Goal: Transaction & Acquisition: Purchase product/service

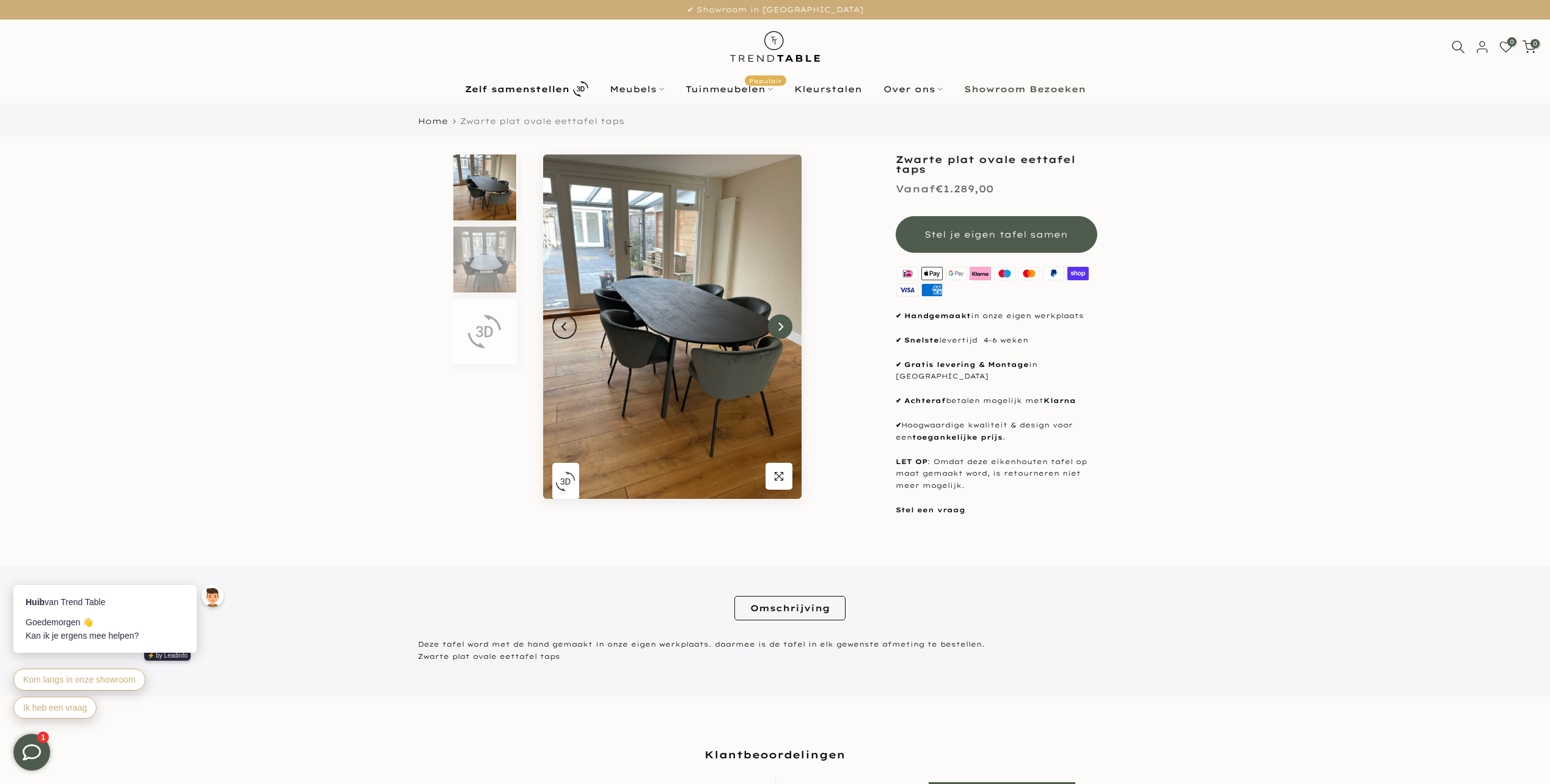
click at [778, 326] on icon "Next" at bounding box center [780, 327] width 9 height 10
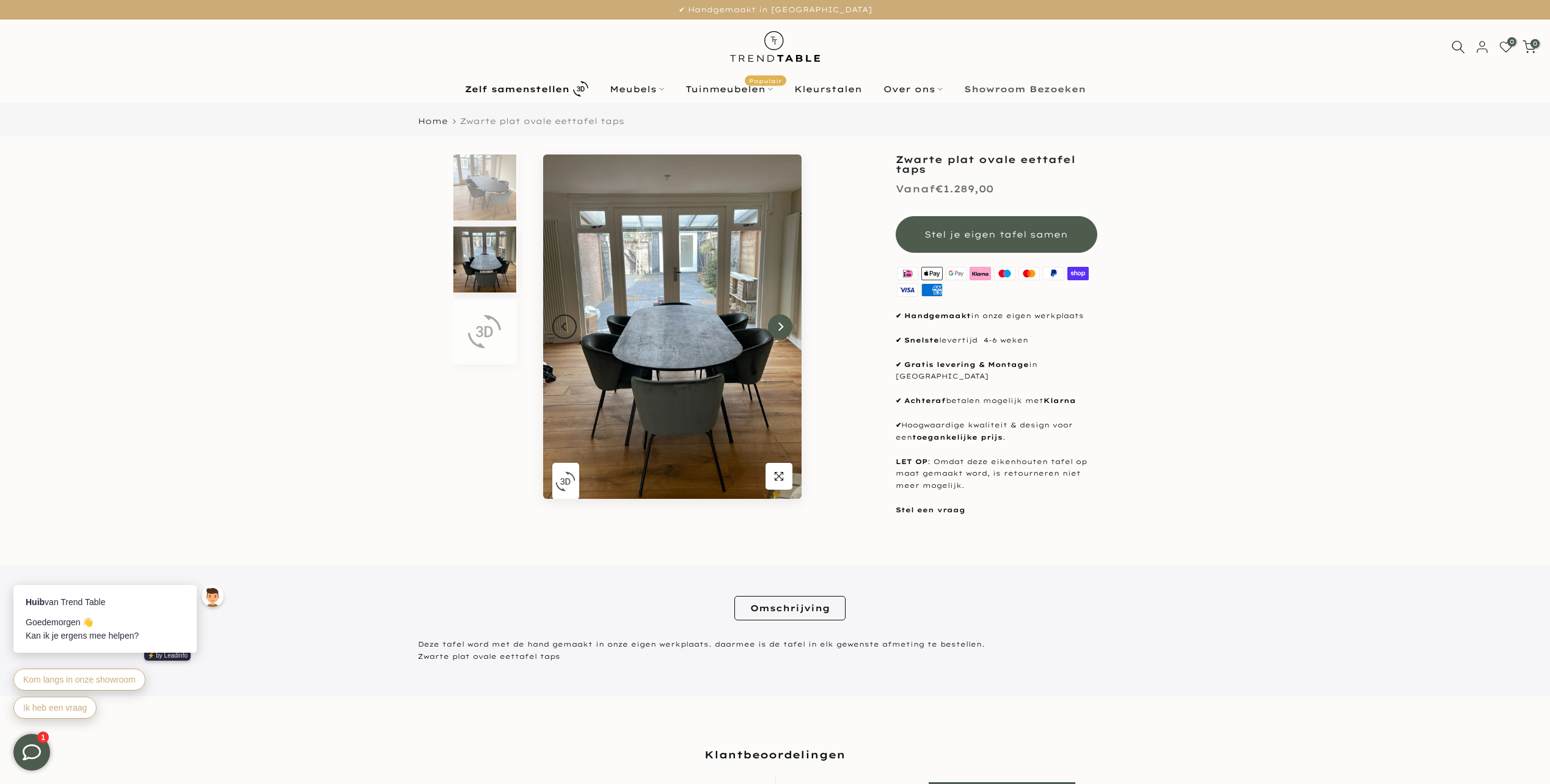
click at [778, 326] on icon "Next" at bounding box center [780, 327] width 9 height 10
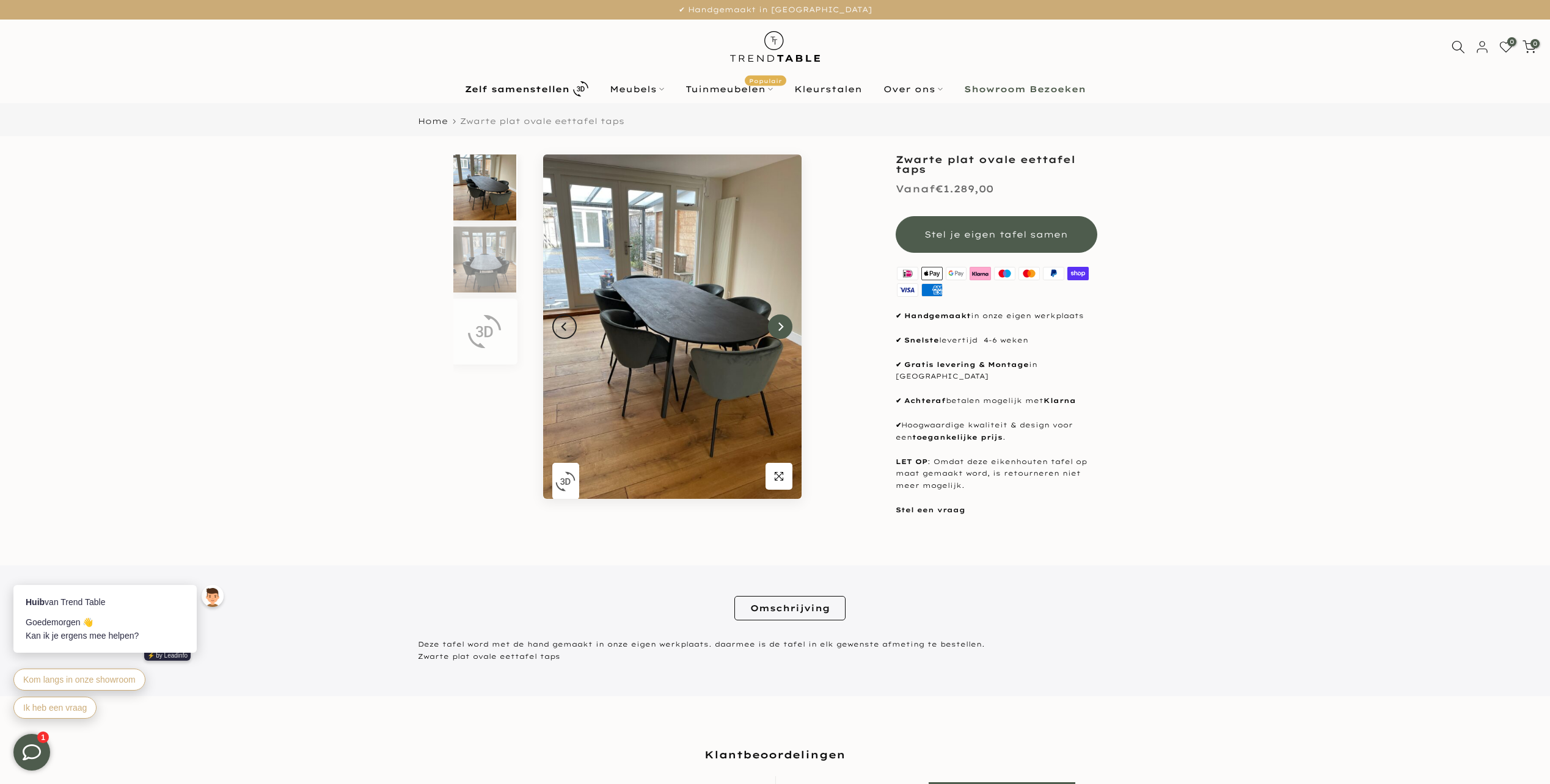
click at [778, 326] on icon "Next" at bounding box center [780, 327] width 9 height 10
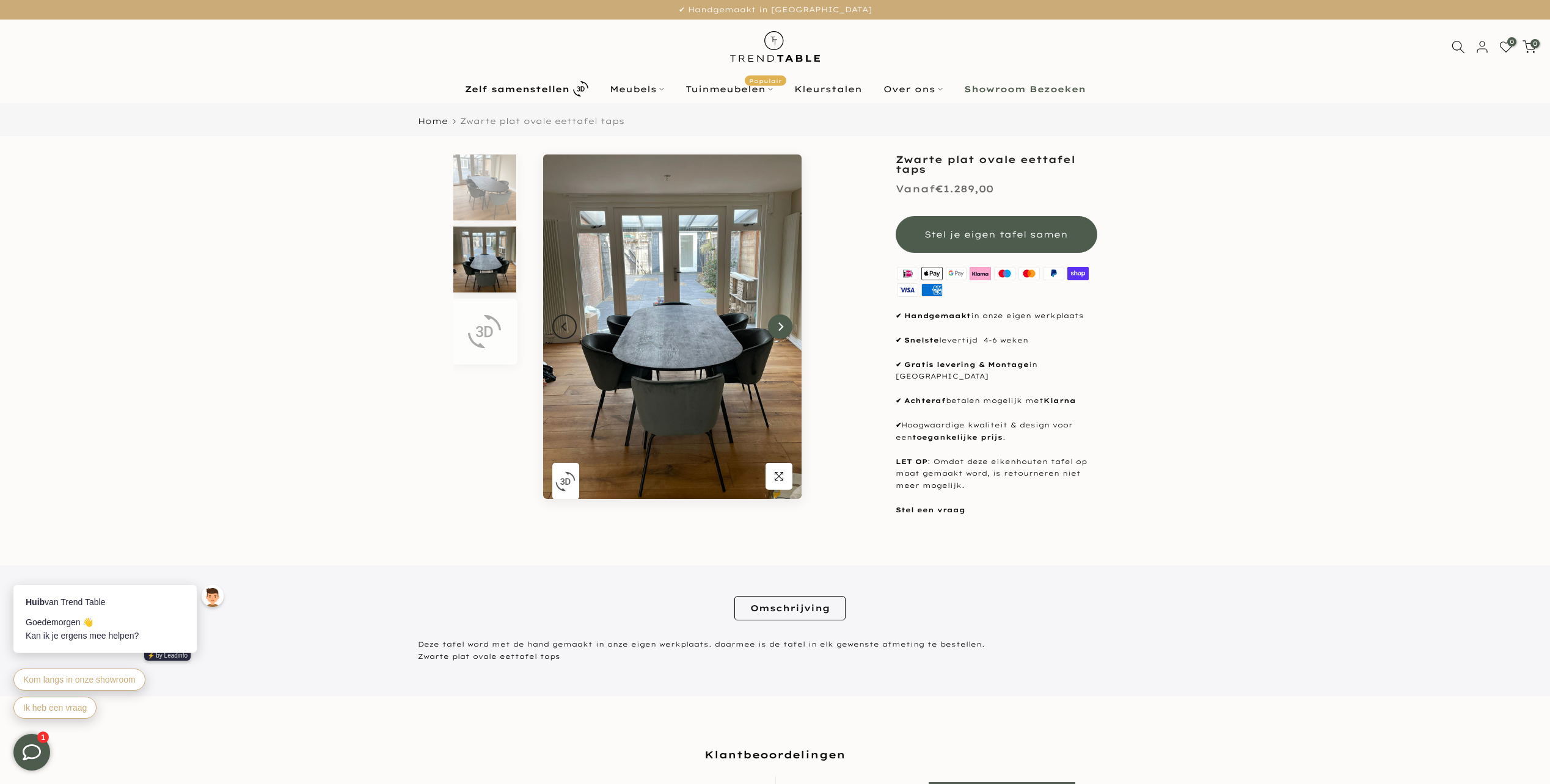
click at [778, 326] on icon "Next" at bounding box center [780, 327] width 9 height 10
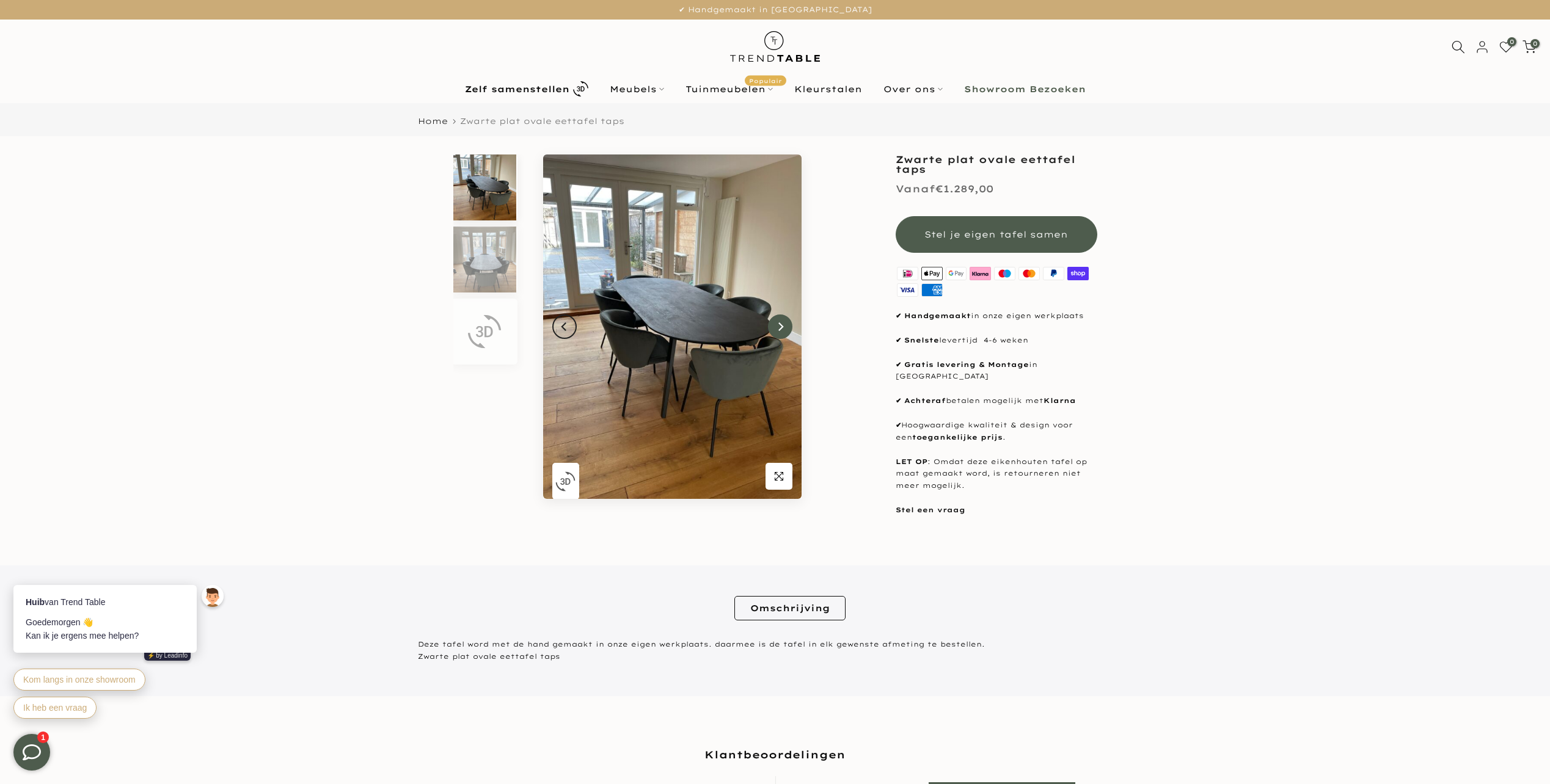
click at [778, 326] on icon "Next" at bounding box center [780, 327] width 9 height 10
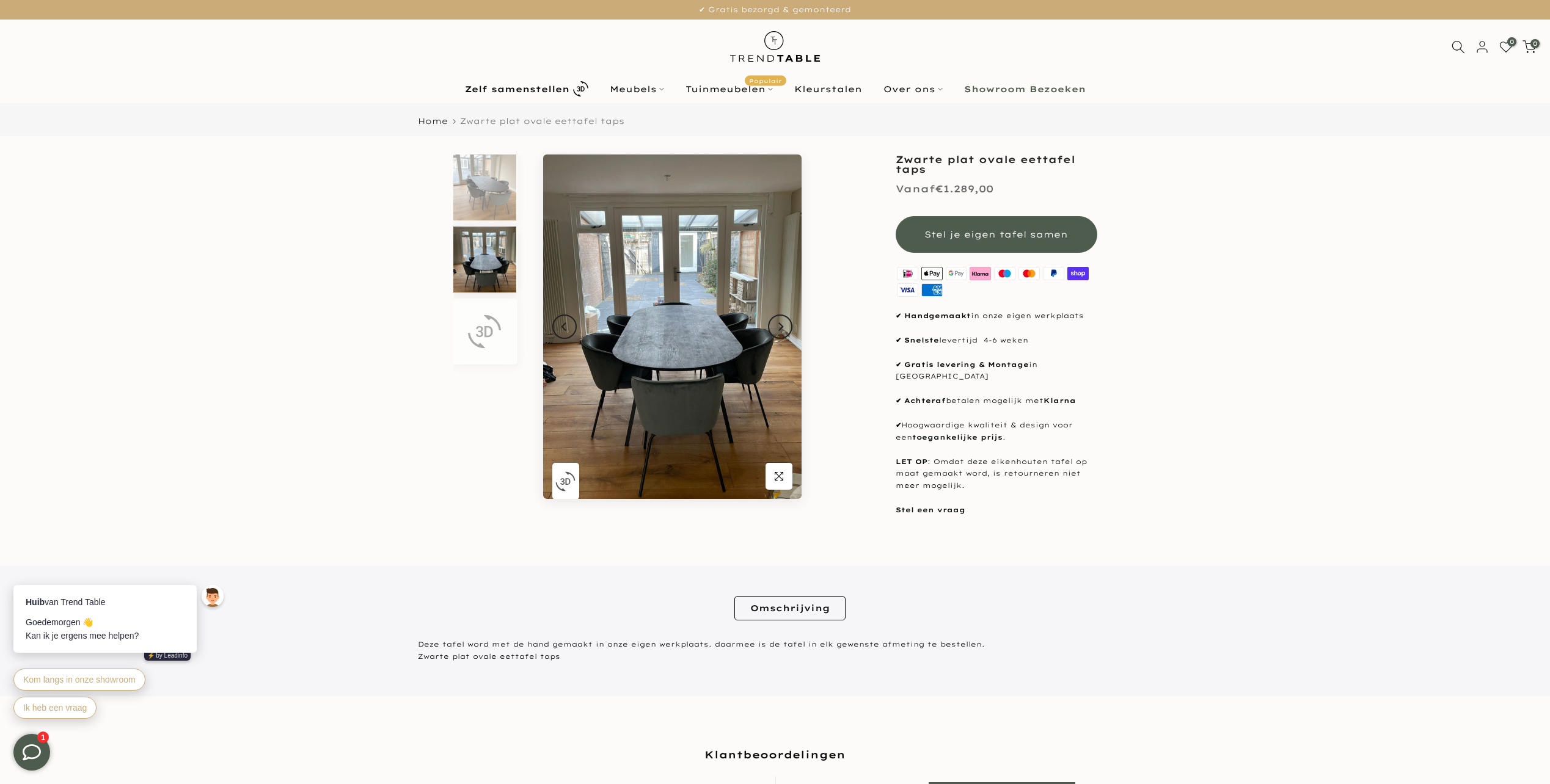
click at [480, 273] on img at bounding box center [484, 260] width 63 height 66
click at [484, 325] on img at bounding box center [484, 331] width 34 height 34
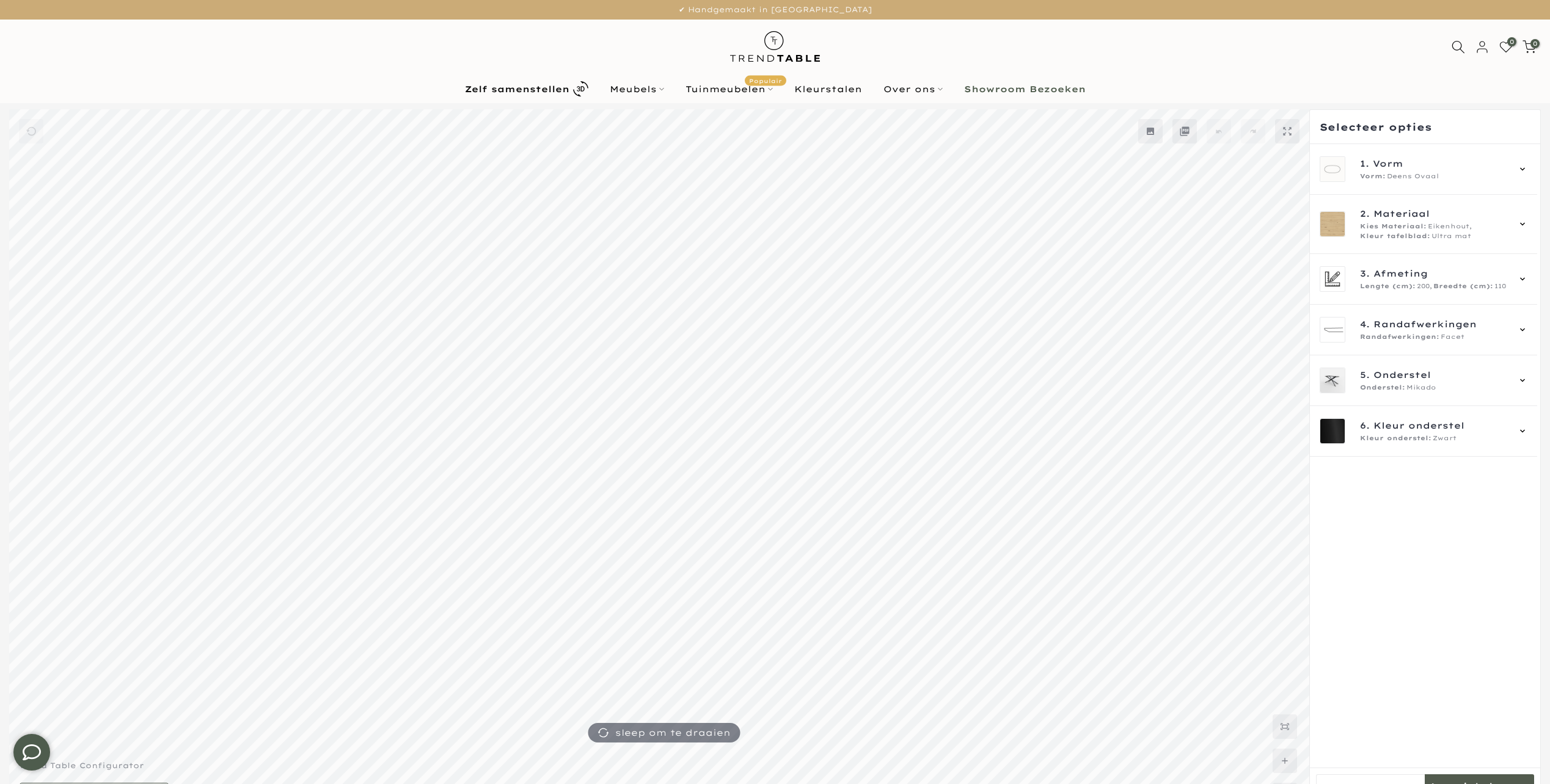
scroll to position [33, 0]
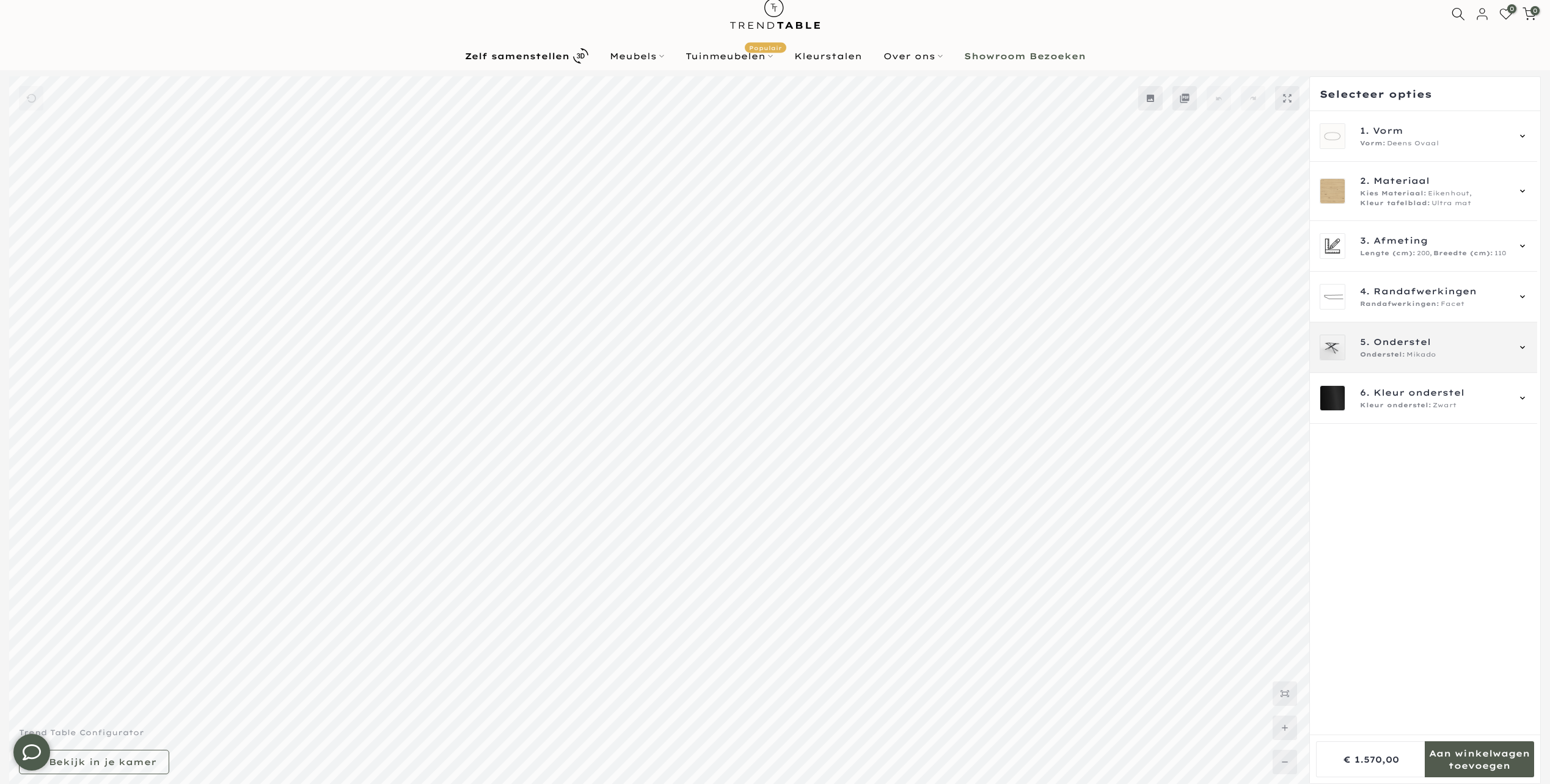
click at [1401, 342] on span "Onderstel" at bounding box center [1402, 342] width 58 height 14
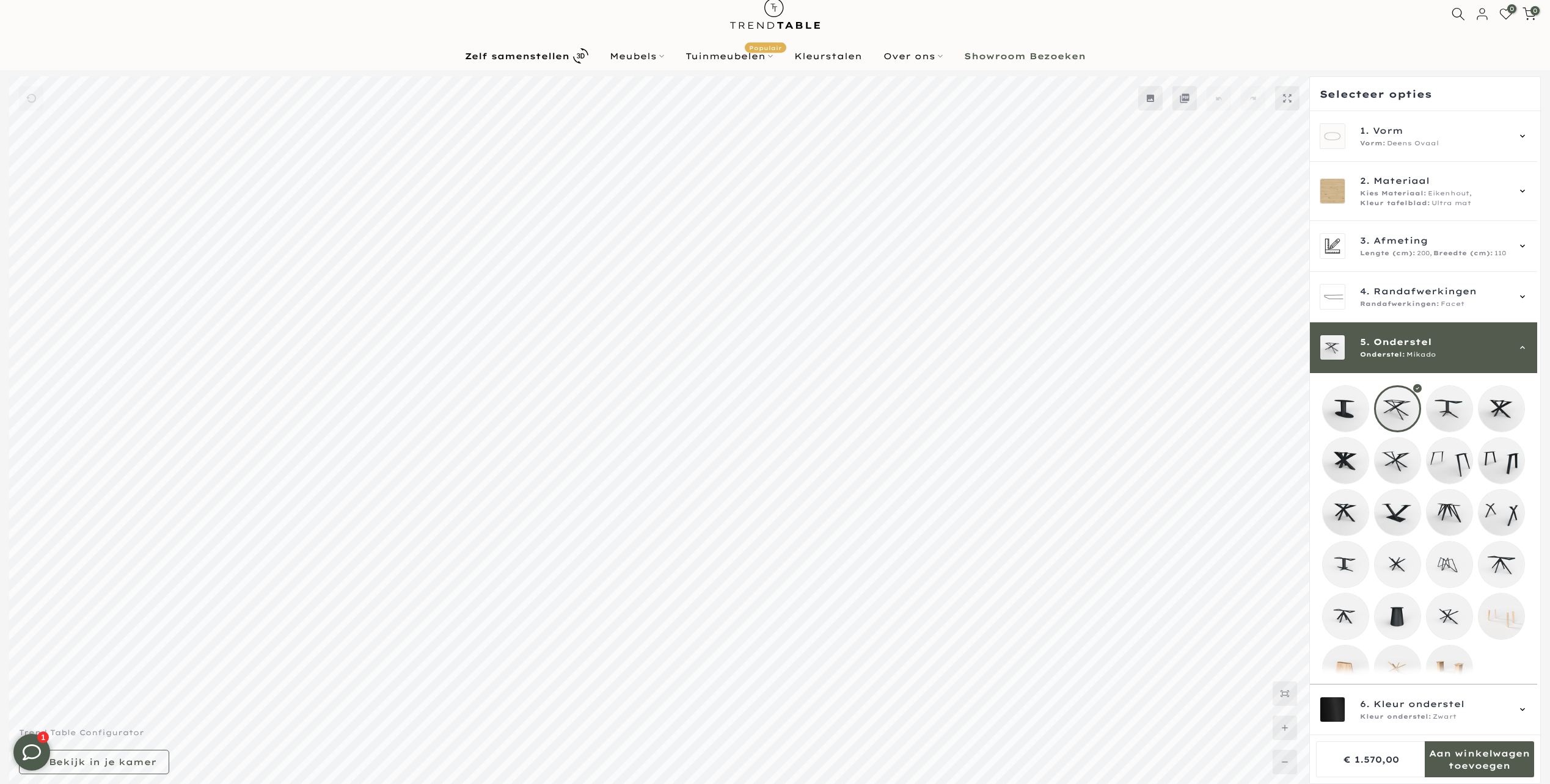
scroll to position [28, 0]
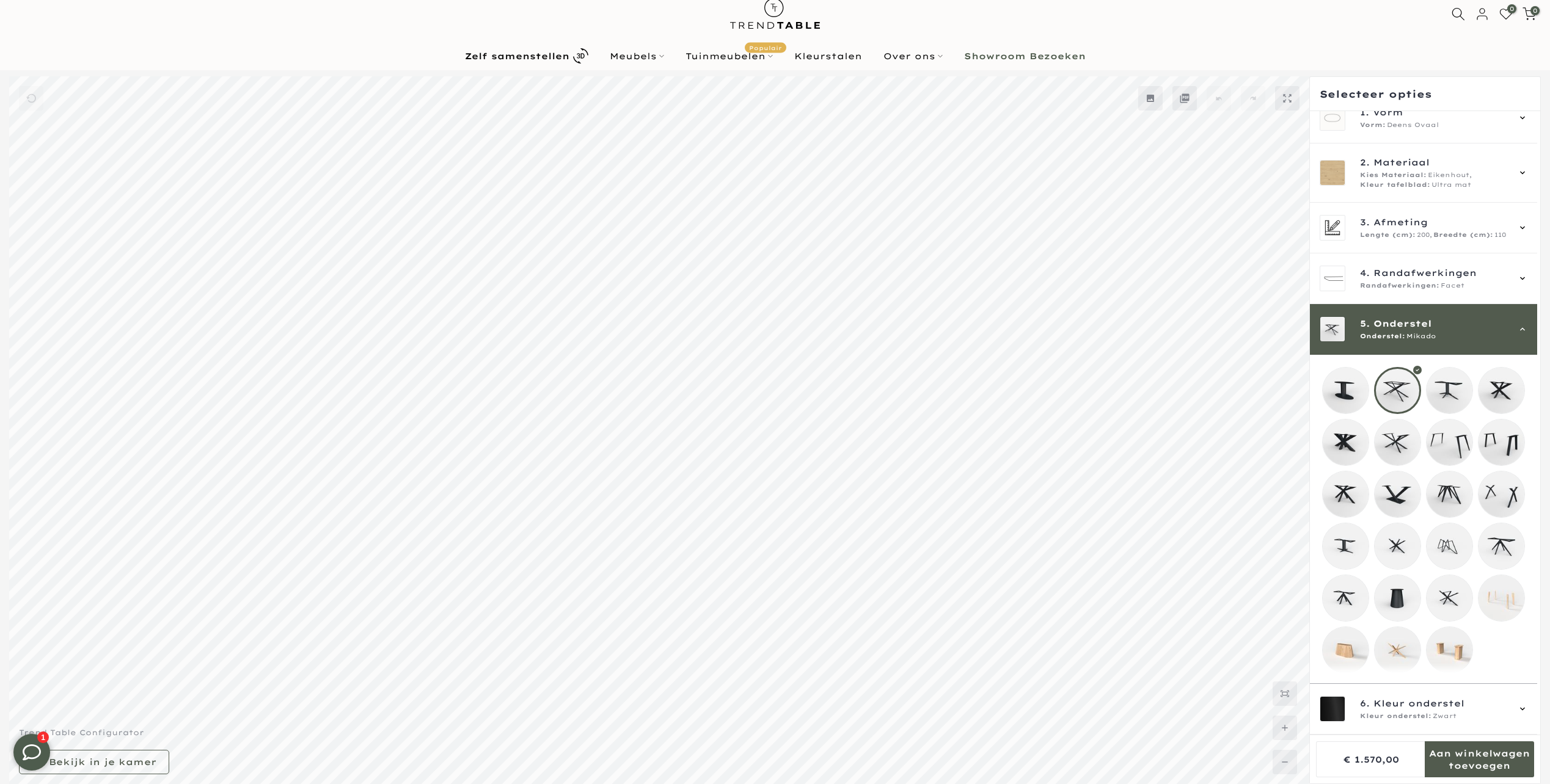
click at [1344, 645] on mmq-loader at bounding box center [1345, 650] width 46 height 46
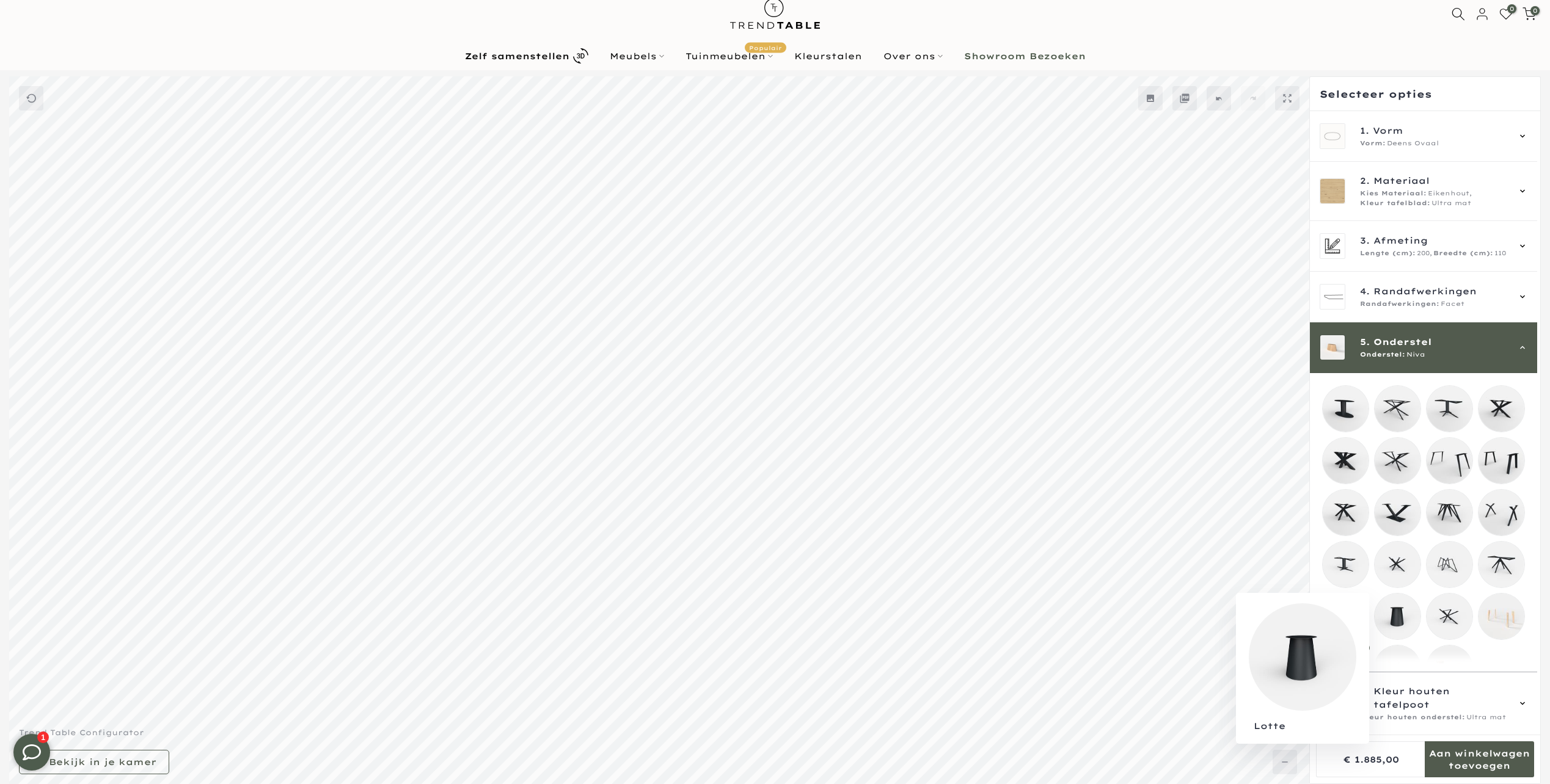
click at [1406, 619] on mmq-loader at bounding box center [1397, 616] width 46 height 46
click at [1355, 570] on mmq-loader at bounding box center [1345, 564] width 46 height 46
click at [1394, 562] on mmq-loader at bounding box center [1397, 564] width 46 height 46
click at [1443, 568] on mmq-loader at bounding box center [1449, 564] width 46 height 46
click at [1436, 505] on mmq-loader at bounding box center [1449, 512] width 46 height 46
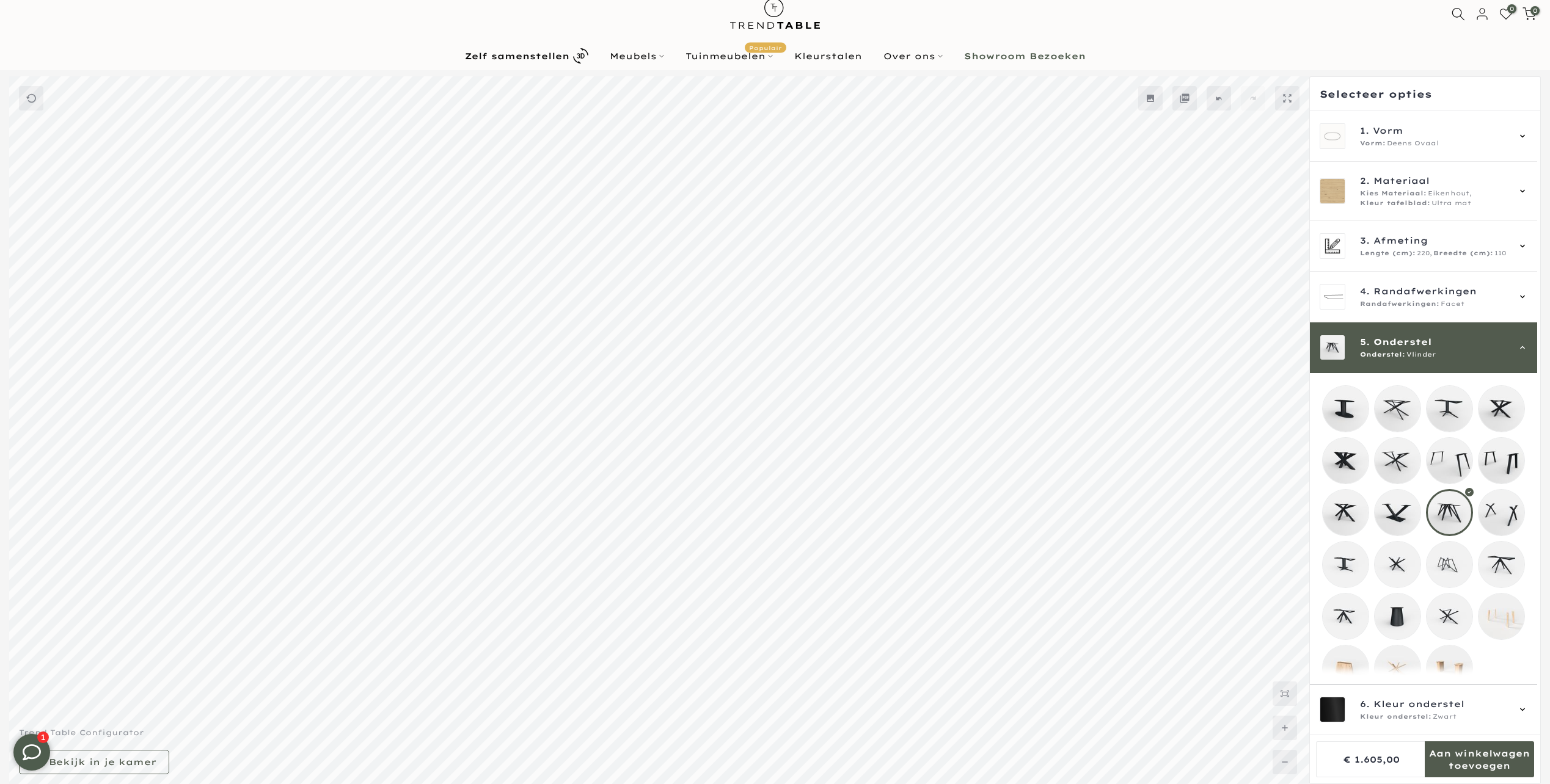
click at [1460, 450] on mmq-loader at bounding box center [1449, 460] width 46 height 46
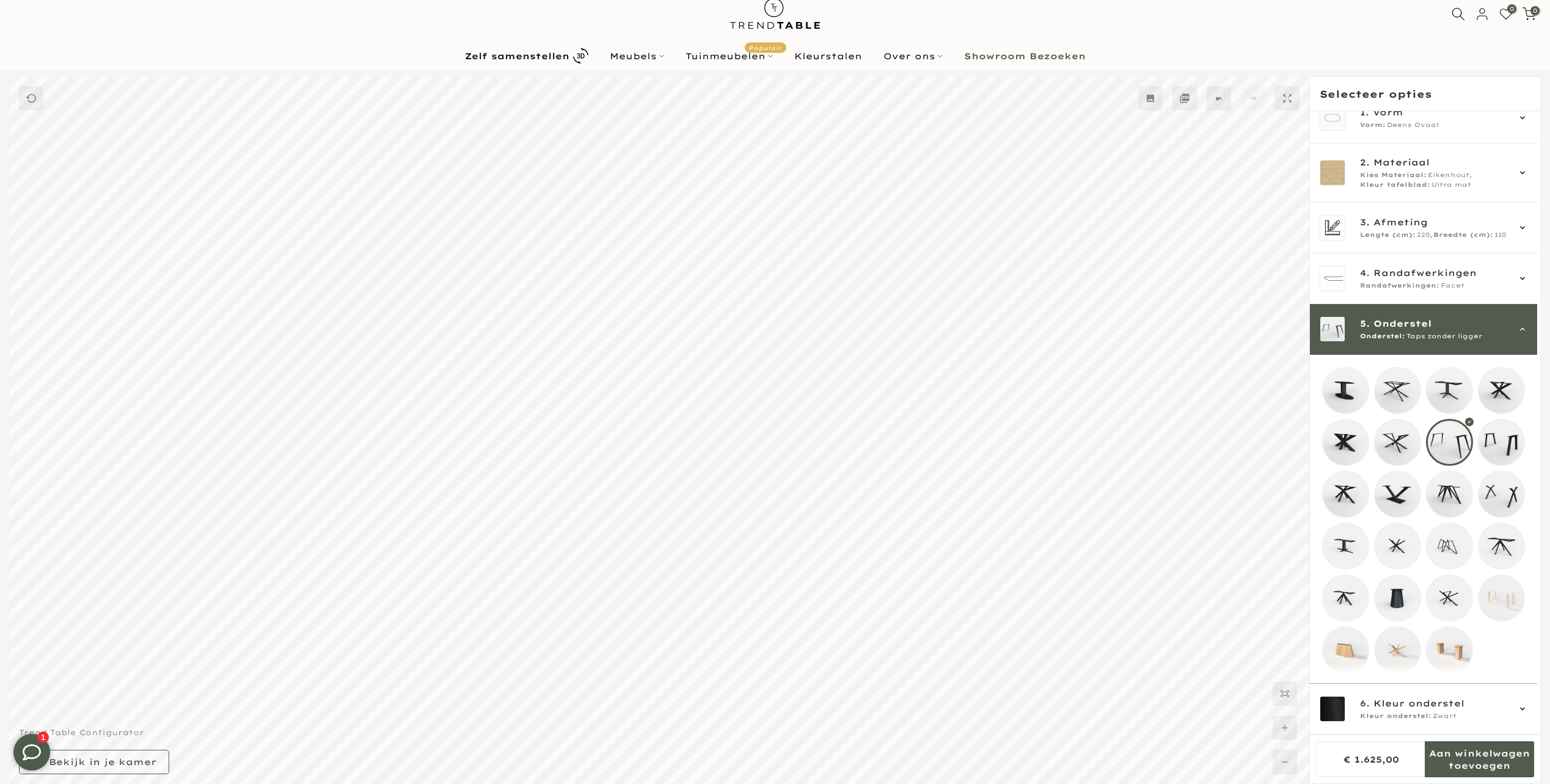
scroll to position [28, 0]
click at [1476, 430] on div at bounding box center [1423, 520] width 203 height 307
click at [1488, 434] on mmq-loader at bounding box center [1501, 442] width 46 height 46
click at [1446, 650] on mmq-loader at bounding box center [1449, 650] width 46 height 46
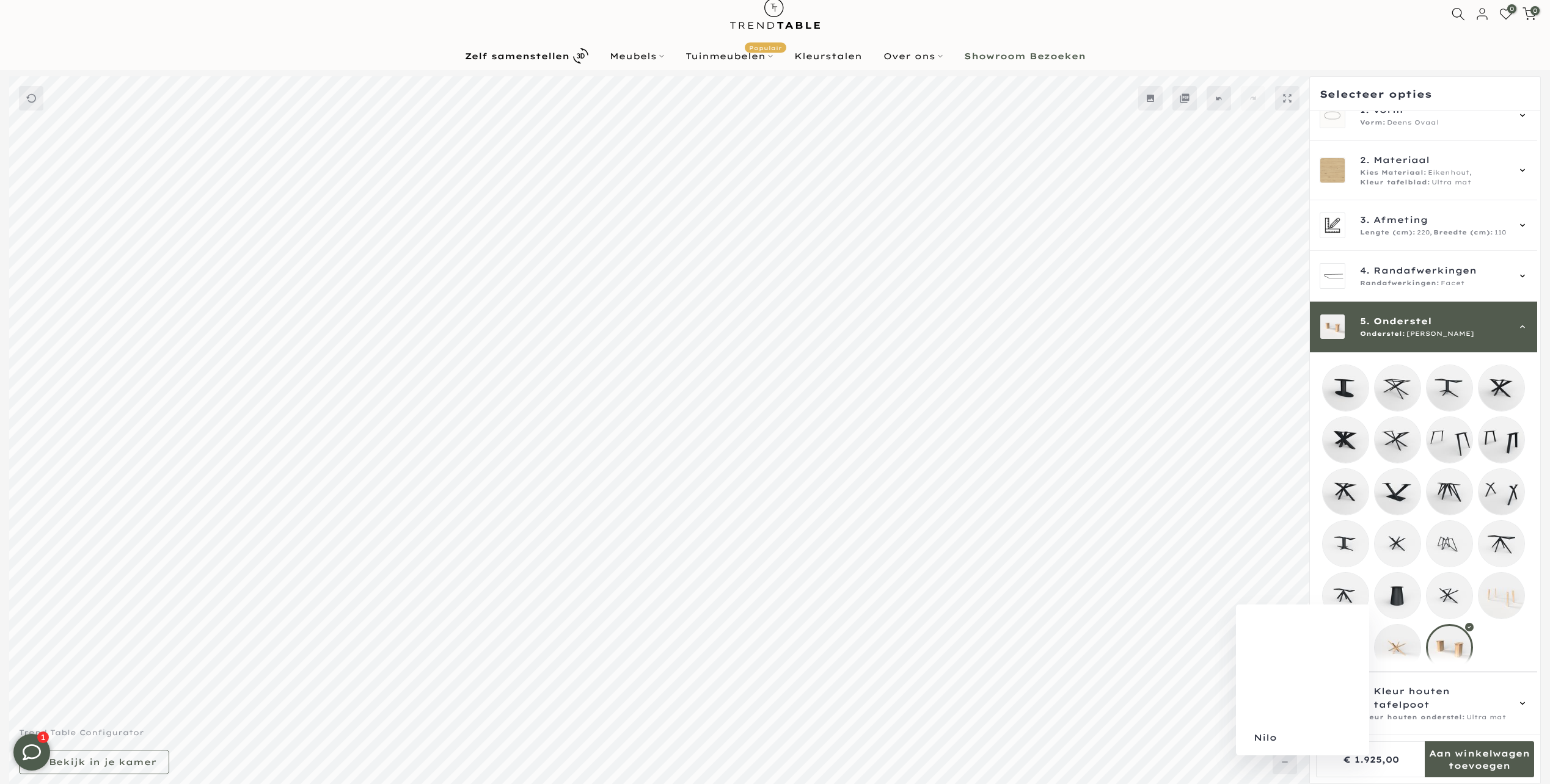
scroll to position [41, 0]
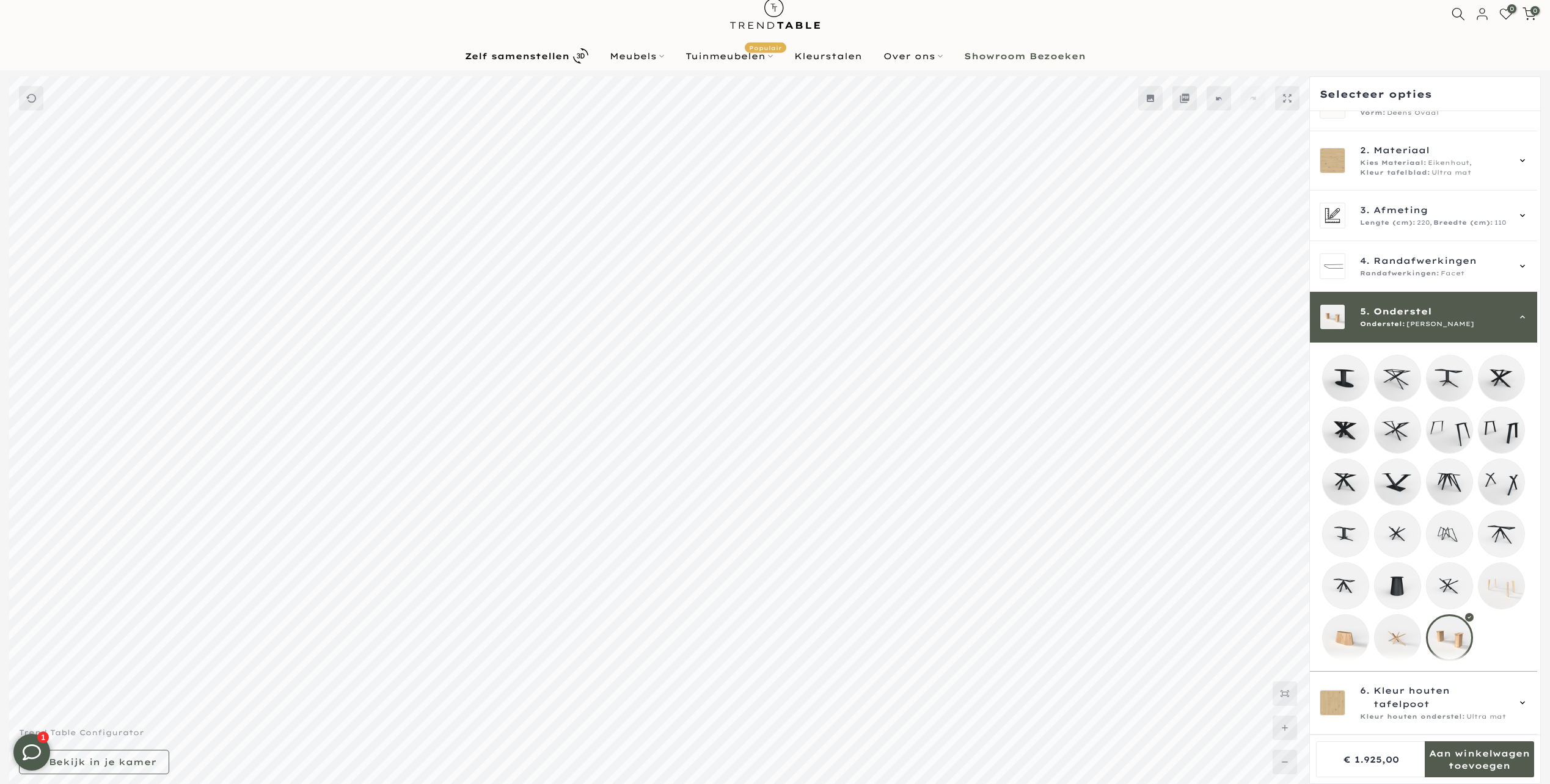
click at [1396, 583] on mmq-loader at bounding box center [1397, 585] width 46 height 46
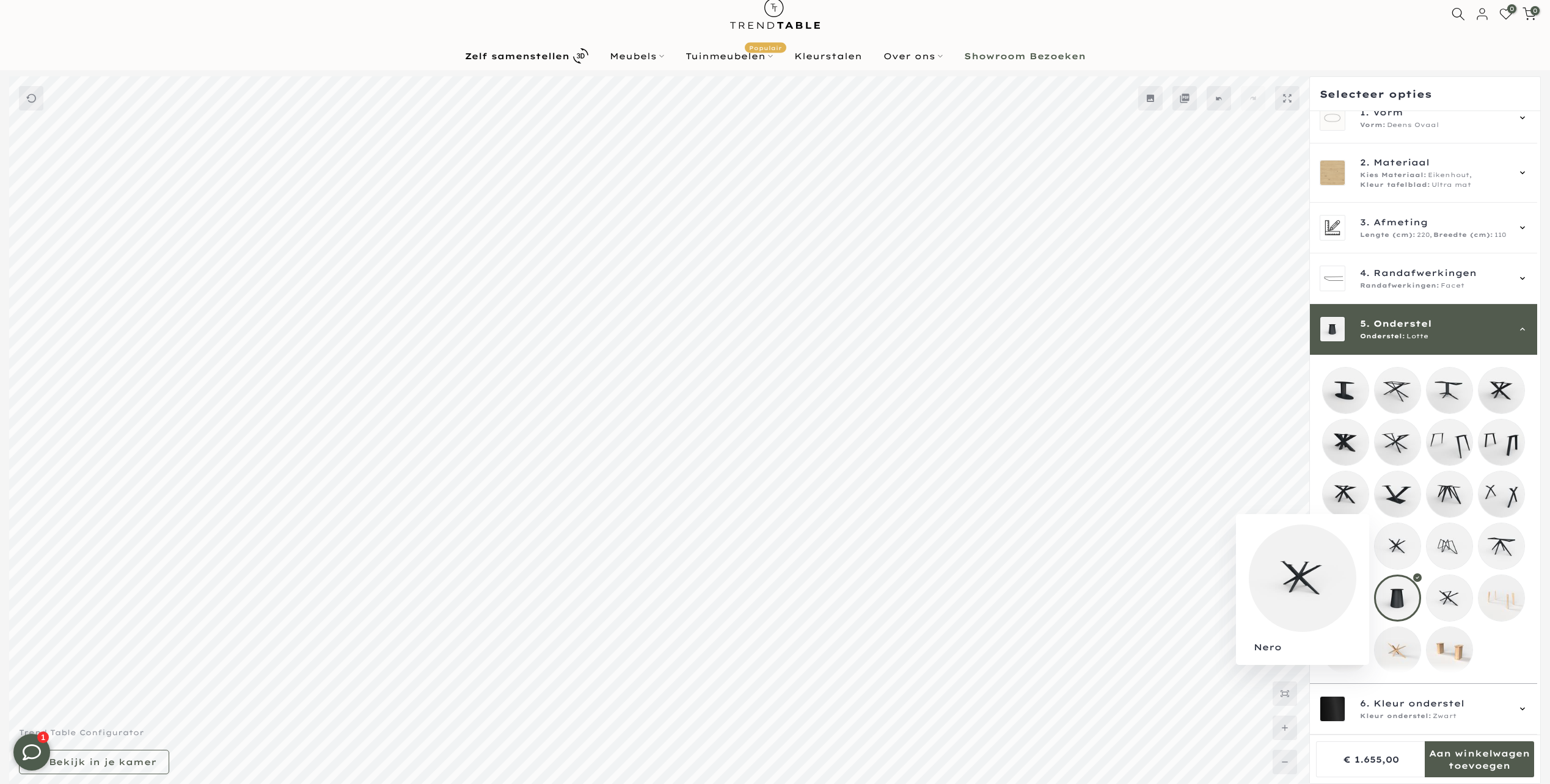
scroll to position [28, 0]
click at [1392, 171] on span "Kies Materiaal:" at bounding box center [1393, 176] width 67 height 10
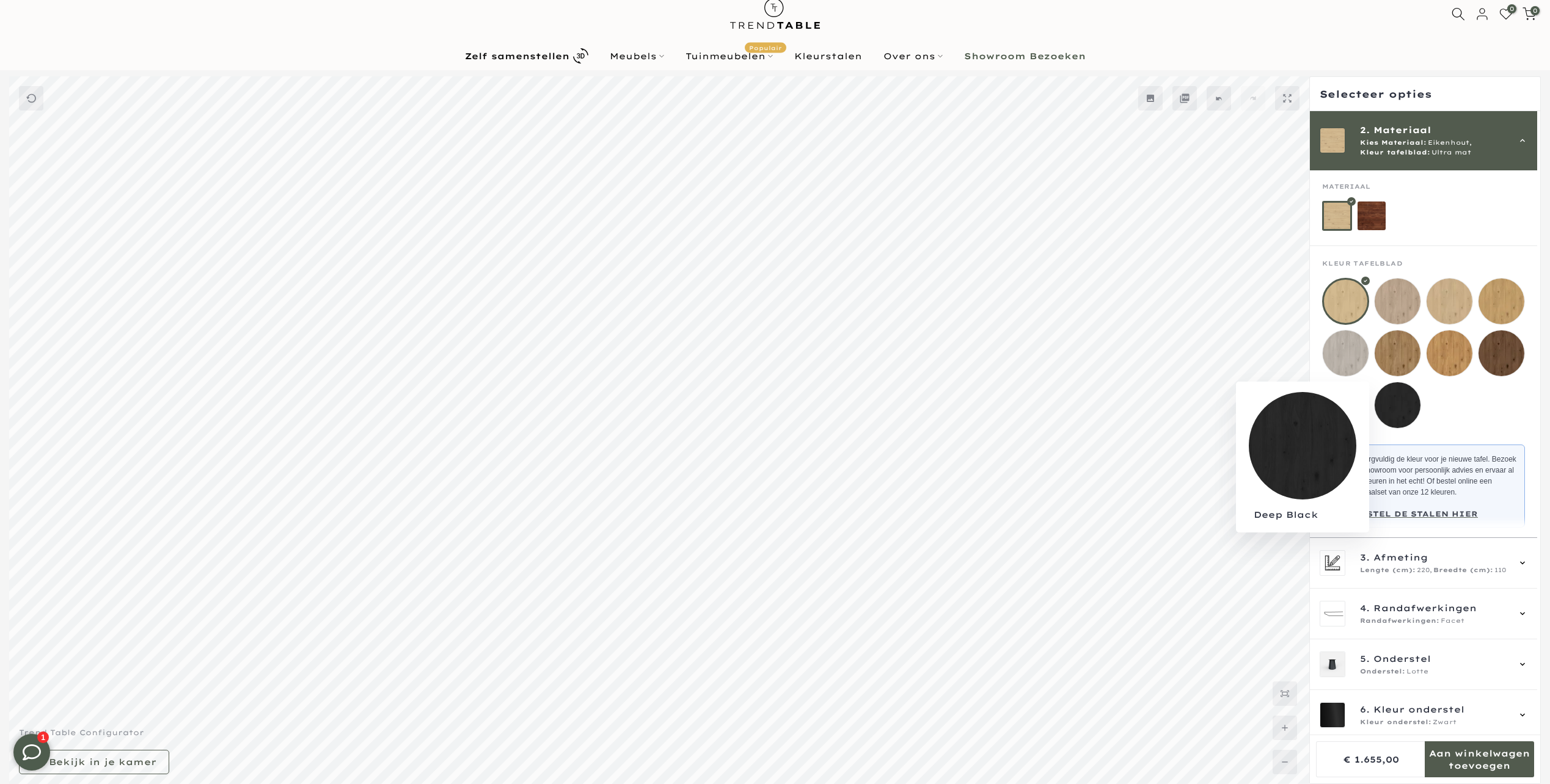
click at [1385, 405] on mmq-loader at bounding box center [1397, 405] width 46 height 46
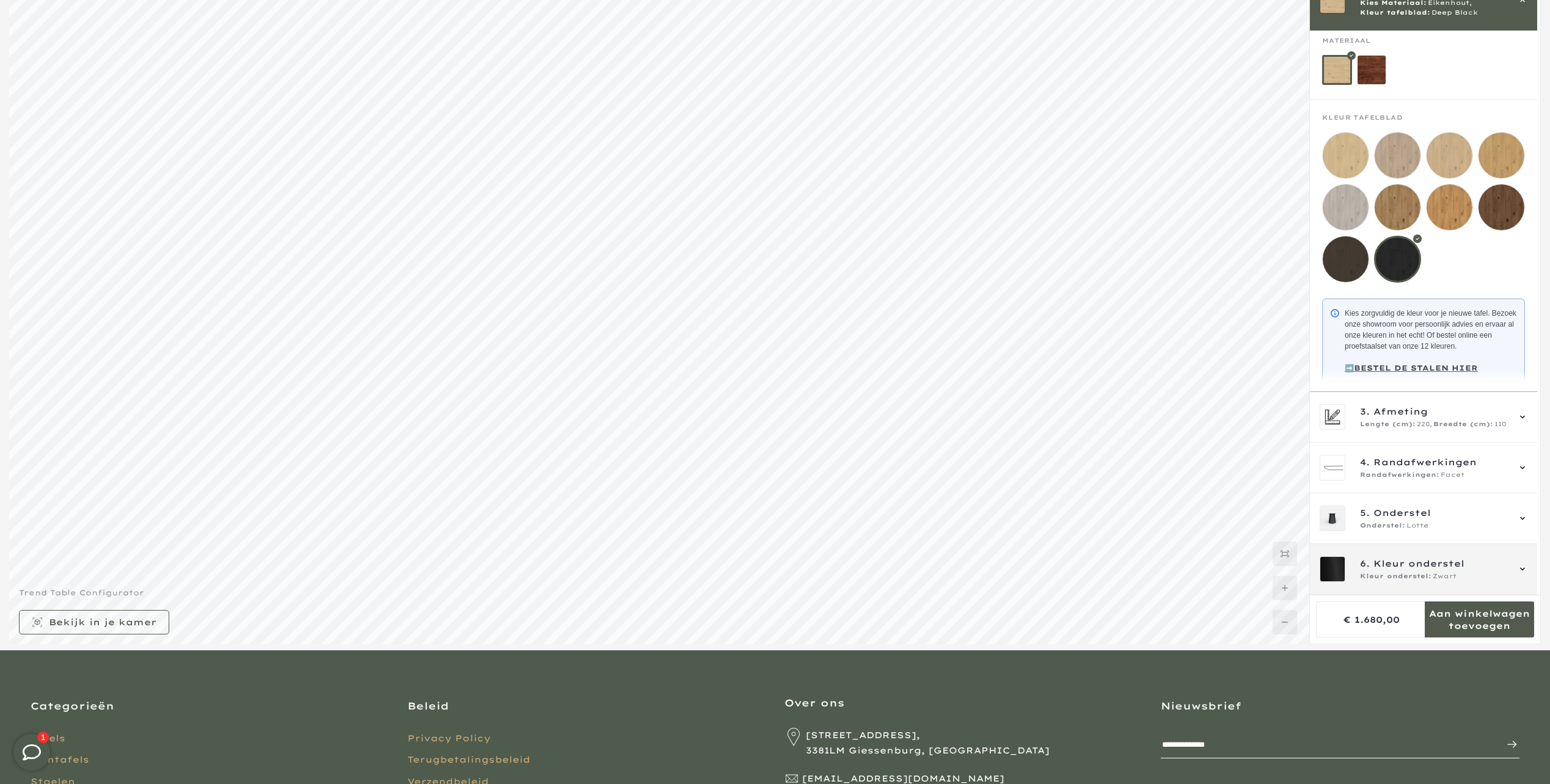
scroll to position [216, 0]
